Goal: Task Accomplishment & Management: Manage account settings

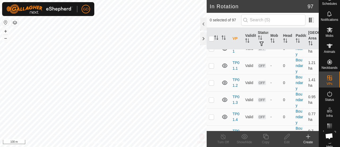
scroll to position [1588, 0]
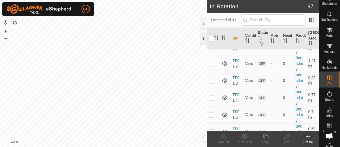
click at [206, 34] on div at bounding box center [204, 38] width 6 height 13
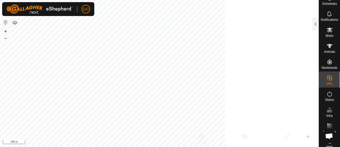
scroll to position [4228, 0]
checkbox input "true"
click at [315, 23] on div at bounding box center [316, 24] width 6 height 13
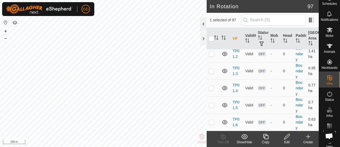
scroll to position [1588, 0]
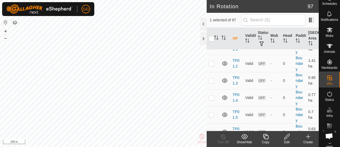
click at [284, 140] on div "Edit" at bounding box center [287, 141] width 21 height 5
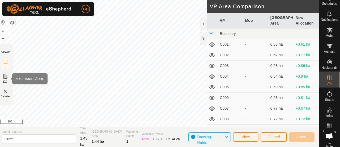
click at [7, 76] on icon at bounding box center [5, 76] width 6 height 6
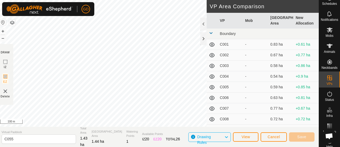
click at [8, 91] on img at bounding box center [5, 91] width 6 height 6
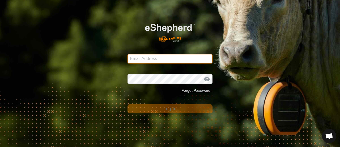
type input "[EMAIL_ADDRESS][DOMAIN_NAME]"
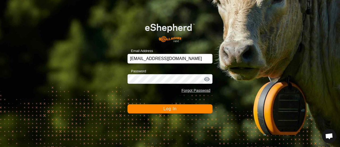
click at [170, 109] on span "Log In" at bounding box center [170, 108] width 13 height 5
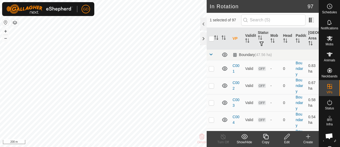
click at [287, 134] on icon at bounding box center [287, 136] width 7 height 6
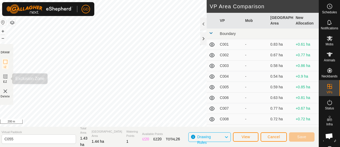
click at [9, 75] on icon at bounding box center [5, 76] width 6 height 6
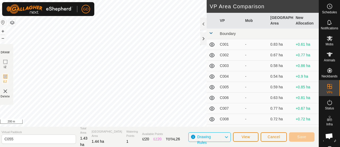
click at [7, 90] on img at bounding box center [5, 91] width 6 height 6
click at [5, 63] on rect at bounding box center [5, 62] width 4 height 4
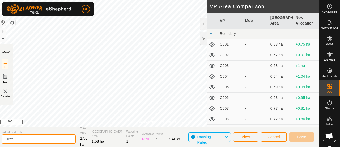
click at [53, 135] on input "C055" at bounding box center [39, 138] width 74 height 9
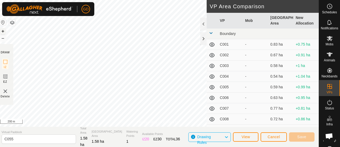
click at [6, 30] on button "+" at bounding box center [3, 31] width 6 height 6
click at [168, 128] on div "Privacy Policy Contact Us + – ⇧ i 50 m DRAW IZ EZ Delete VP Area Comparison VP …" at bounding box center [158, 73] width 322 height 147
click at [296, 137] on button "Save" at bounding box center [302, 136] width 26 height 9
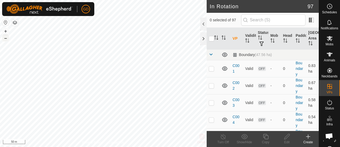
click at [6, 38] on button "–" at bounding box center [5, 38] width 6 height 6
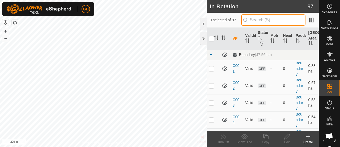
click at [260, 22] on input "text" at bounding box center [273, 19] width 64 height 11
type input "tp"
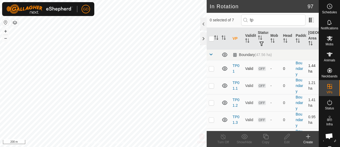
click at [212, 68] on p-checkbox at bounding box center [211, 68] width 5 height 4
checkbox input "true"
click at [4, 32] on button "+" at bounding box center [5, 31] width 6 height 6
click at [210, 85] on p-checkbox at bounding box center [211, 85] width 5 height 4
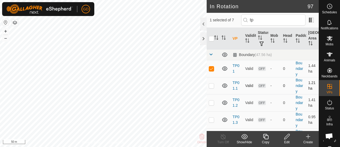
checkbox input "true"
click at [212, 101] on p-checkbox at bounding box center [211, 102] width 5 height 4
checkbox input "true"
click at [211, 118] on p-checkbox at bounding box center [211, 119] width 5 height 4
checkbox input "true"
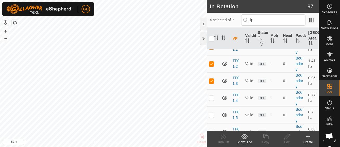
scroll to position [47, 0]
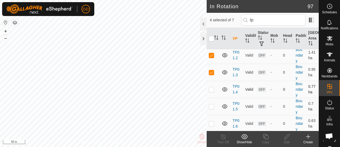
click at [212, 87] on p-checkbox at bounding box center [211, 89] width 5 height 4
checkbox input "true"
click at [212, 108] on td at bounding box center [213, 106] width 13 height 17
checkbox input "true"
click at [212, 123] on p-checkbox at bounding box center [211, 123] width 5 height 4
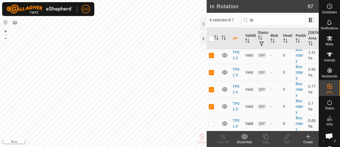
checkbox input "true"
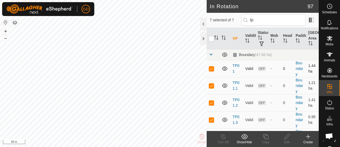
click at [214, 68] on p-checkbox at bounding box center [211, 68] width 5 height 4
checkbox input "false"
click at [213, 84] on p-checkbox at bounding box center [211, 85] width 5 height 4
checkbox input "false"
click at [211, 102] on p-checkbox at bounding box center [211, 102] width 5 height 4
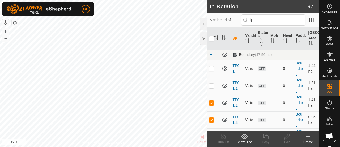
checkbox input "false"
click at [213, 118] on p-checkbox at bounding box center [211, 119] width 5 height 4
checkbox input "false"
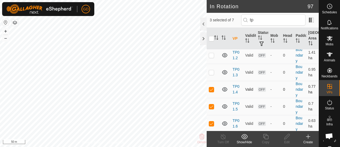
click at [211, 89] on p-checkbox at bounding box center [211, 89] width 5 height 4
checkbox input "false"
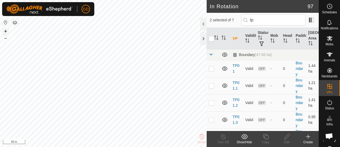
click at [5, 32] on button "+" at bounding box center [5, 31] width 6 height 6
click at [43, 0] on html "GD Schedules Notifications Mobs Animals Neckbands VPs Status Infra Heatmap Help…" at bounding box center [170, 73] width 340 height 147
click at [308, 136] on icon at bounding box center [308, 136] width 0 height 4
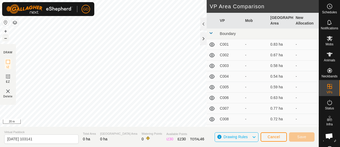
click at [6, 38] on button "–" at bounding box center [5, 38] width 6 height 6
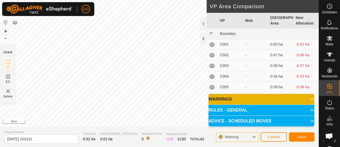
click at [5, 29] on button "+" at bounding box center [5, 31] width 6 height 6
click at [5, 31] on button "+" at bounding box center [5, 31] width 6 height 6
click at [273, 134] on span "Cancel" at bounding box center [274, 136] width 12 height 4
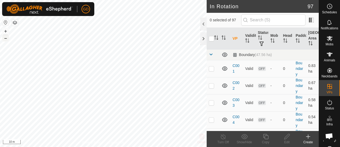
click at [5, 38] on button "–" at bounding box center [5, 38] width 6 height 6
click at [202, 39] on div at bounding box center [204, 38] width 6 height 13
